Goal: Information Seeking & Learning: Learn about a topic

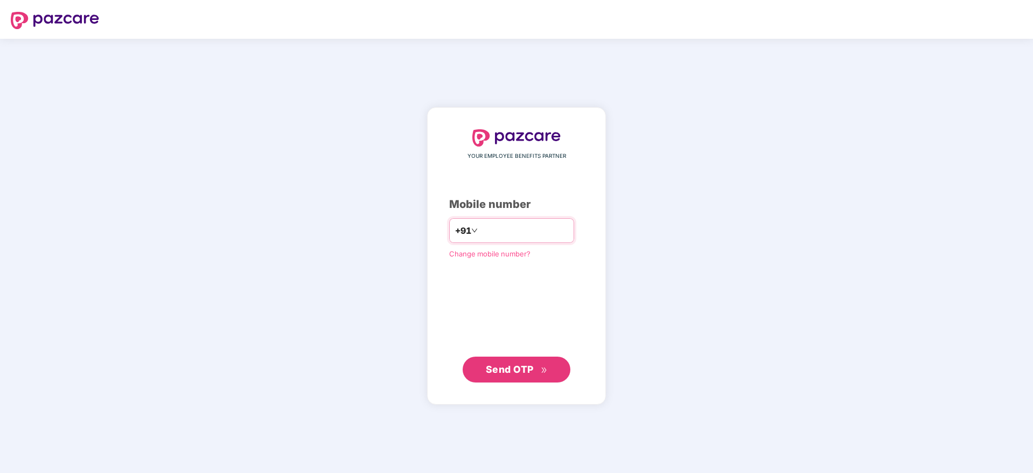
click at [505, 227] on input "number" at bounding box center [524, 230] width 88 height 17
type input "**********"
click at [514, 372] on span "Send OTP" at bounding box center [510, 368] width 48 height 11
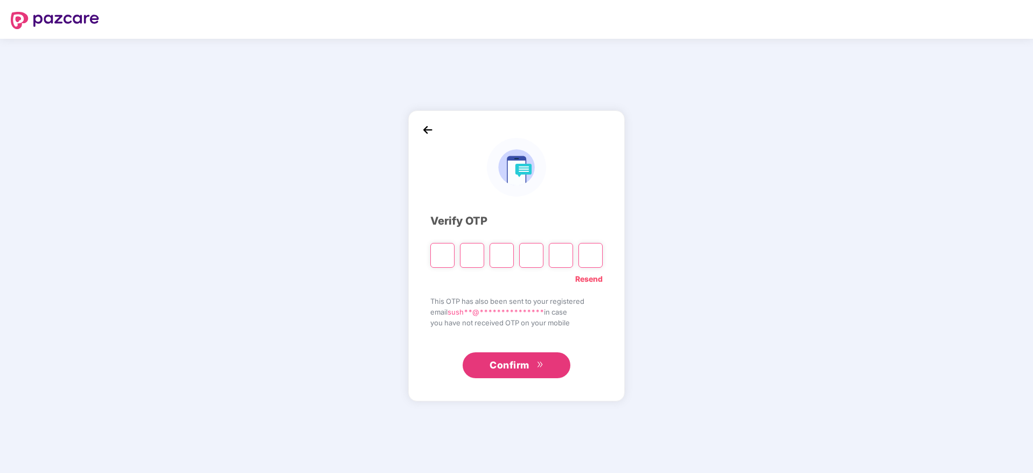
type input "*"
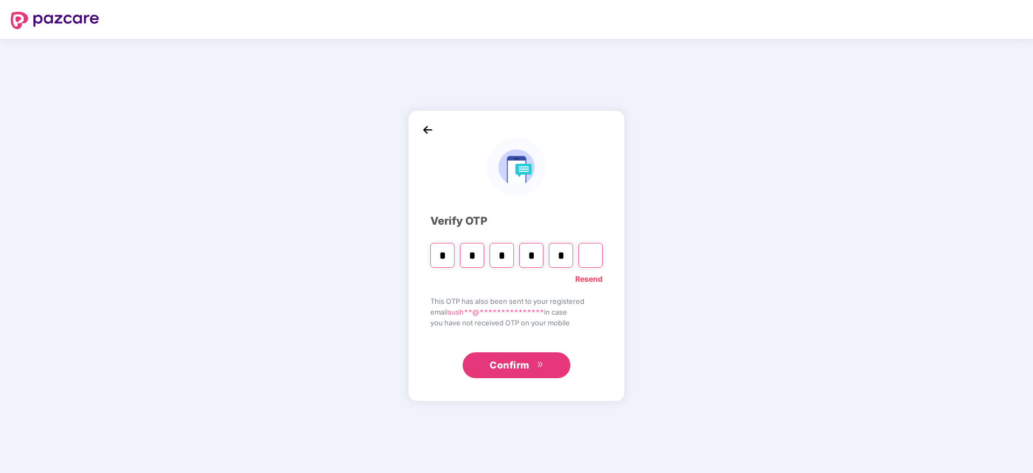
type input "*"
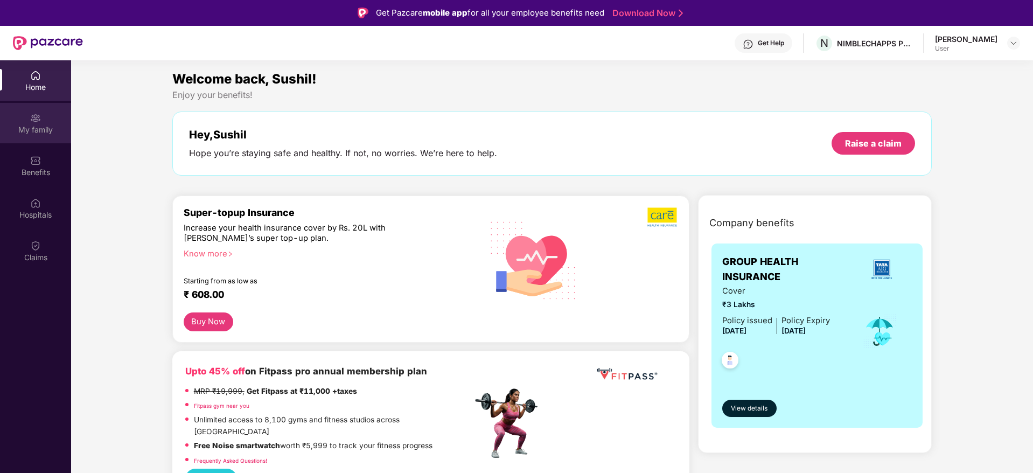
click at [52, 130] on div "My family" at bounding box center [35, 129] width 71 height 11
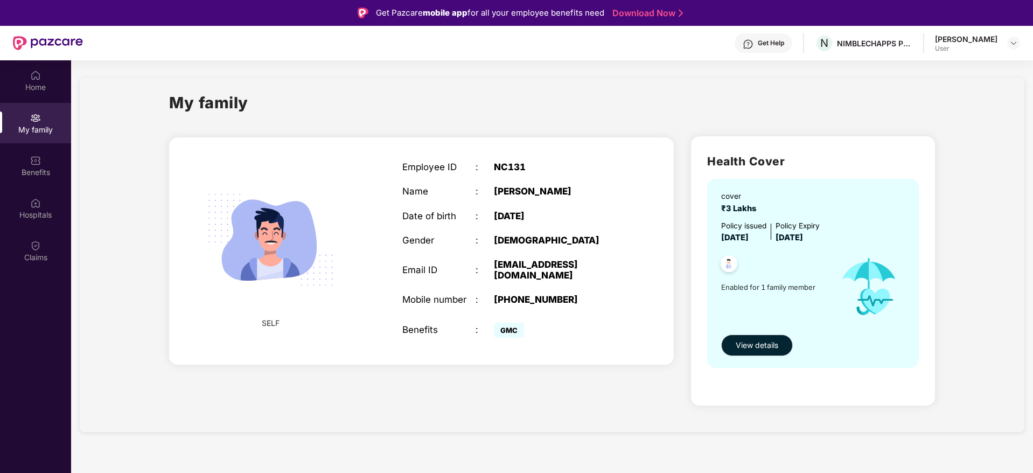
click at [500, 323] on span "GMC" at bounding box center [509, 330] width 30 height 15
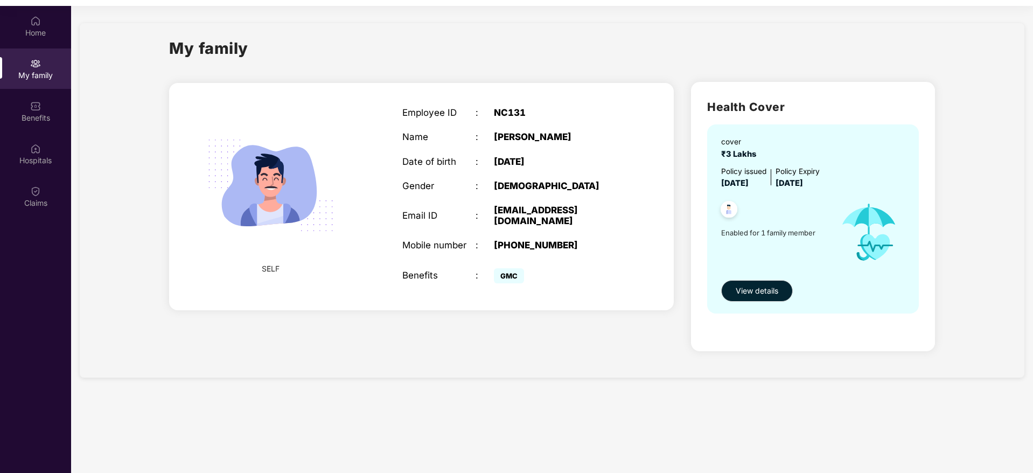
scroll to position [60, 0]
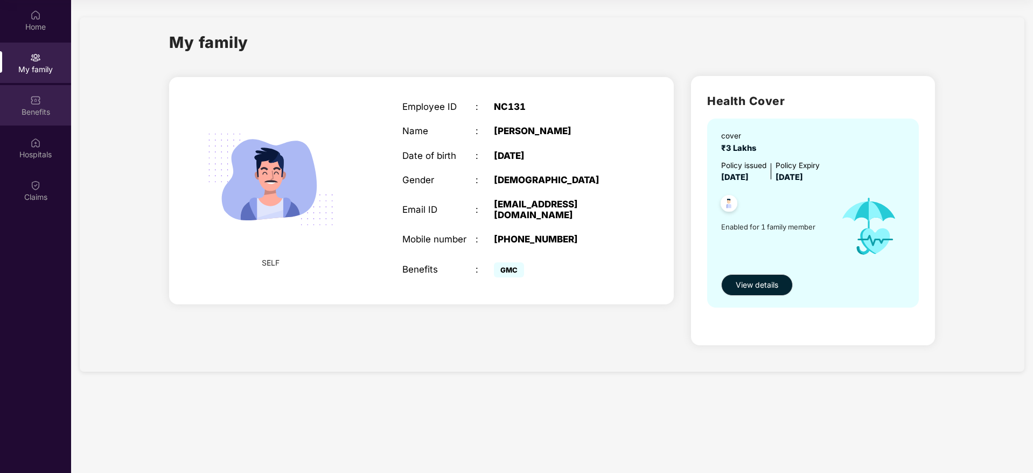
click at [38, 106] on div "Benefits" at bounding box center [35, 105] width 71 height 40
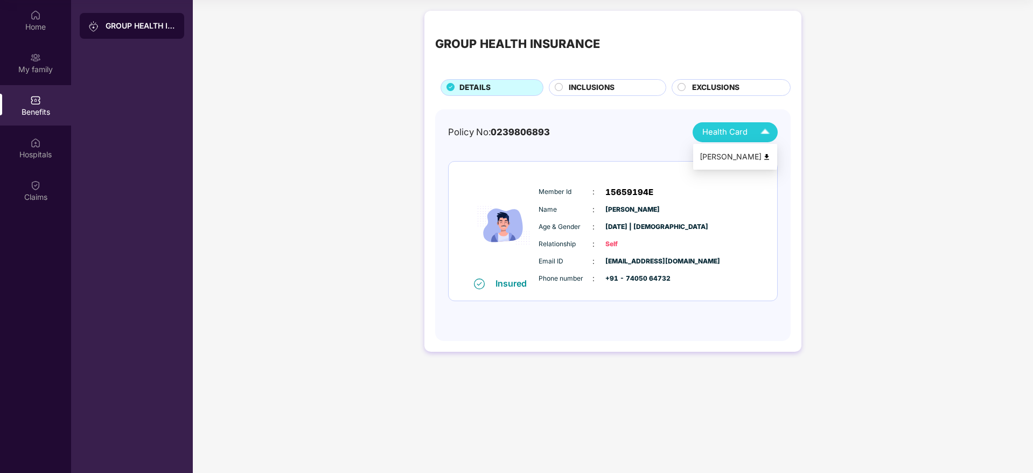
click at [750, 134] on div "Health Card" at bounding box center [739, 132] width 72 height 19
click at [768, 155] on img at bounding box center [767, 157] width 8 height 8
click at [576, 92] on span "INCLUSIONS" at bounding box center [592, 88] width 46 height 12
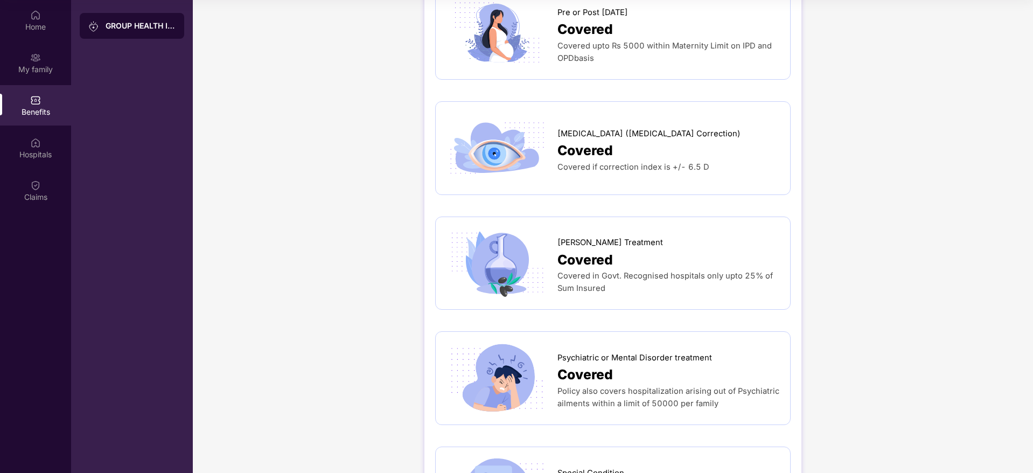
scroll to position [1525, 0]
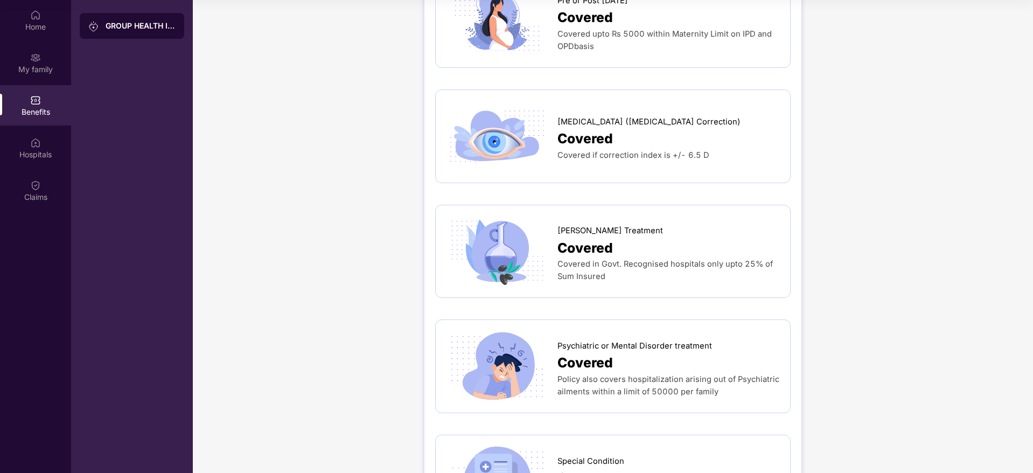
click at [592, 259] on span "Covered in Govt. Recognised hospitals only upto 25% of Sum Insured" at bounding box center [665, 270] width 215 height 22
click at [578, 238] on span "Covered" at bounding box center [585, 248] width 55 height 21
click at [529, 216] on img at bounding box center [498, 251] width 102 height 71
click at [566, 238] on span "Covered" at bounding box center [585, 248] width 55 height 21
click at [603, 259] on span "Covered in Govt. Recognised hospitals only upto 25% of Sum Insured" at bounding box center [665, 270] width 215 height 22
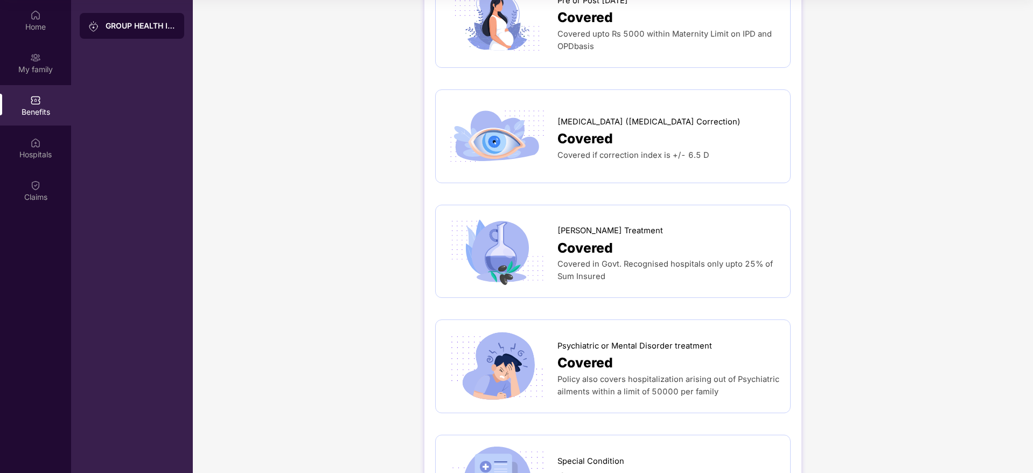
click at [611, 238] on span "Covered" at bounding box center [585, 248] width 55 height 21
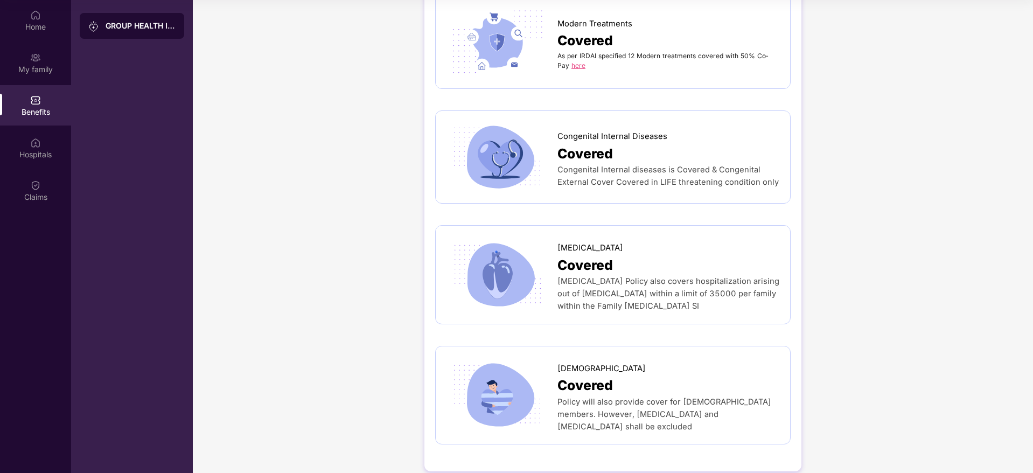
scroll to position [2199, 0]
